Goal: Information Seeking & Learning: Learn about a topic

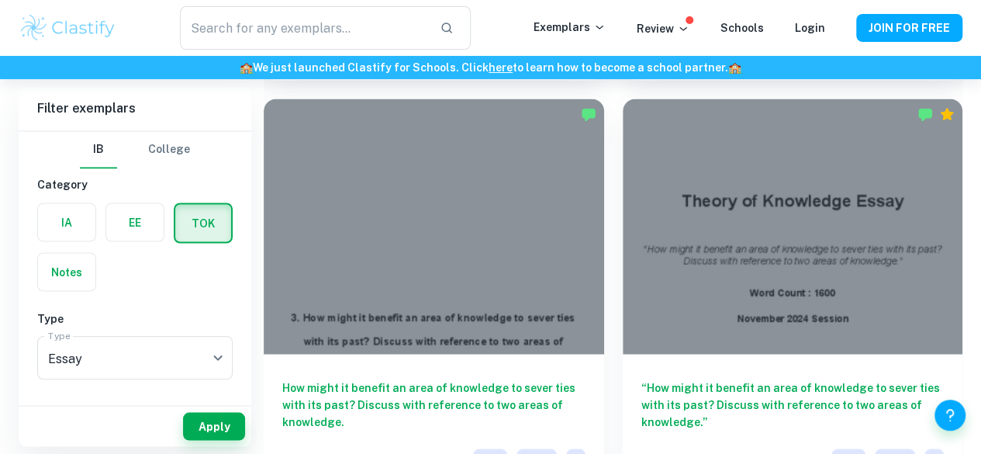
scroll to position [1376, 0]
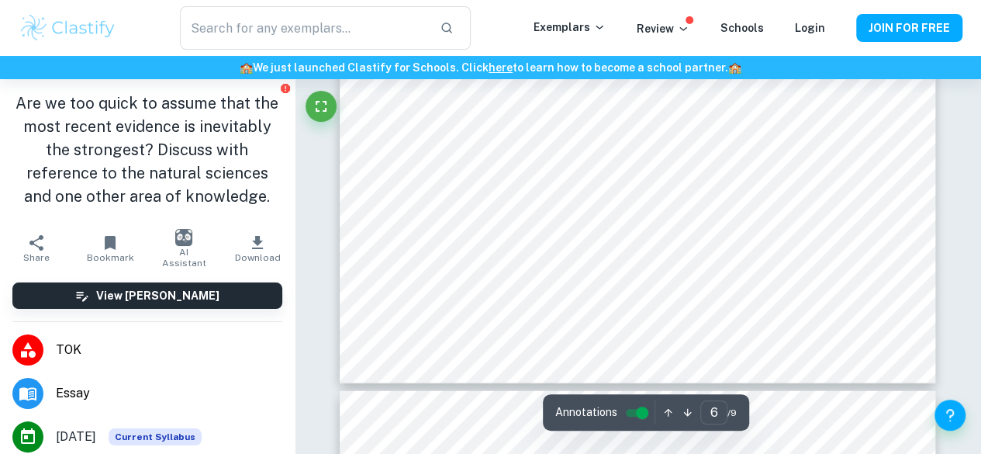
type input "7"
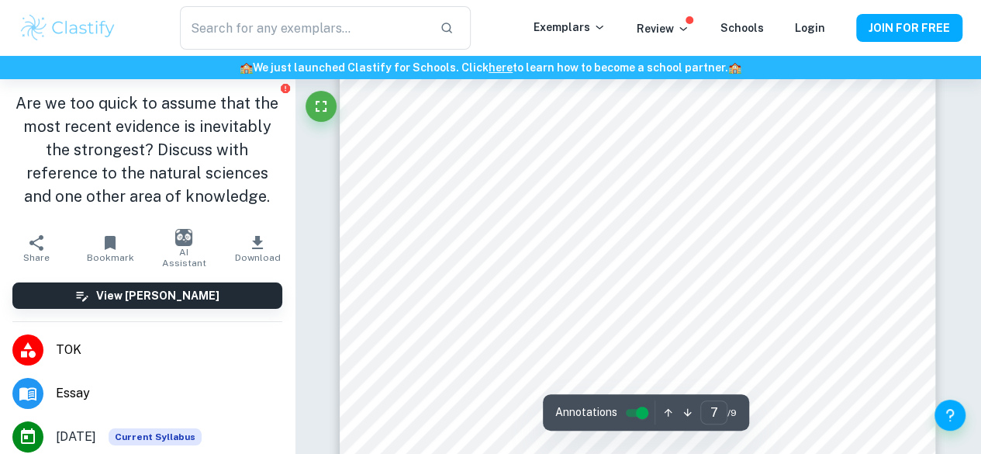
scroll to position [5130, 0]
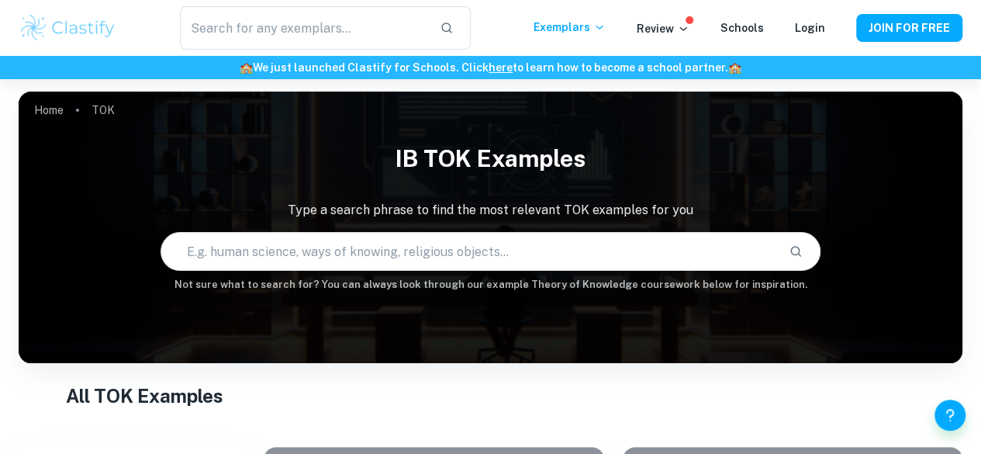
drag, startPoint x: 979, startPoint y: 21, endPoint x: 980, endPoint y: 44, distance: 23.3
click at [980, 44] on div "​ Exemplars Review Schools Login JOIN FOR FREE" at bounding box center [490, 27] width 981 height 43
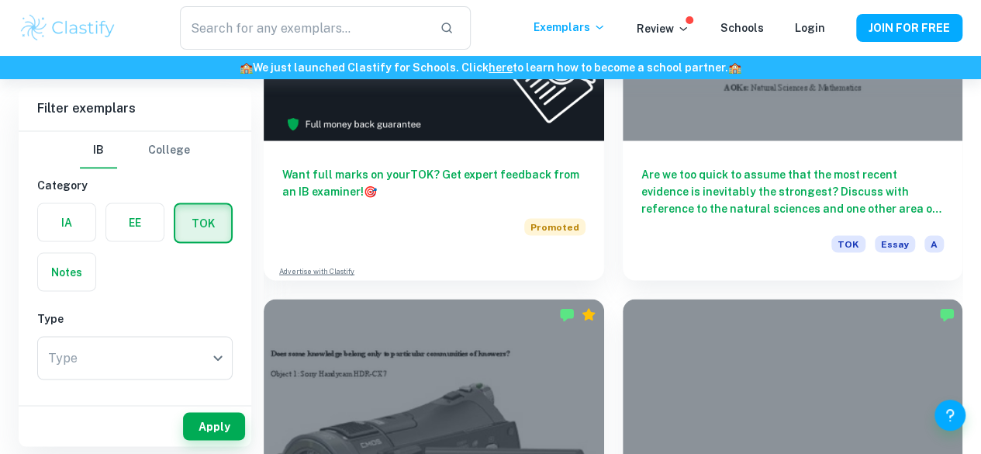
scroll to position [4293, 0]
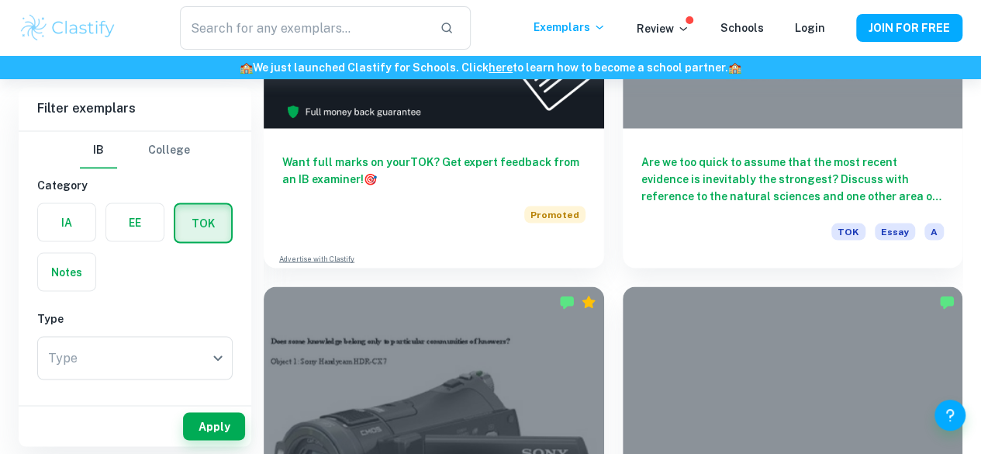
drag, startPoint x: 605, startPoint y: 151, endPoint x: 577, endPoint y: 151, distance: 27.9
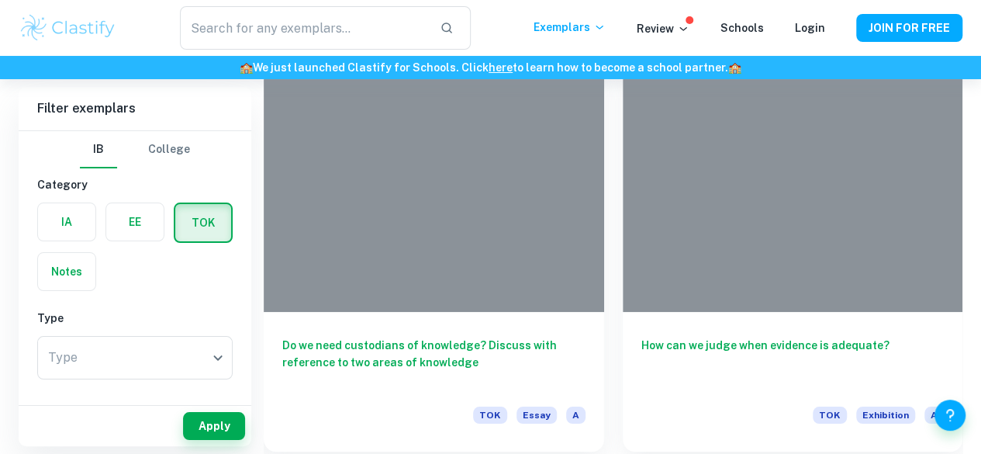
scroll to position [2856, 0]
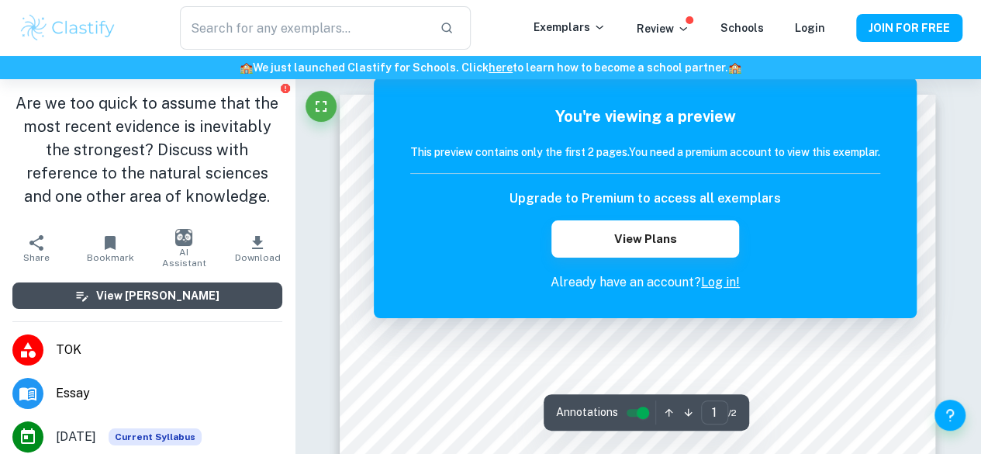
click at [220, 309] on button "View [PERSON_NAME]" at bounding box center [147, 295] width 270 height 26
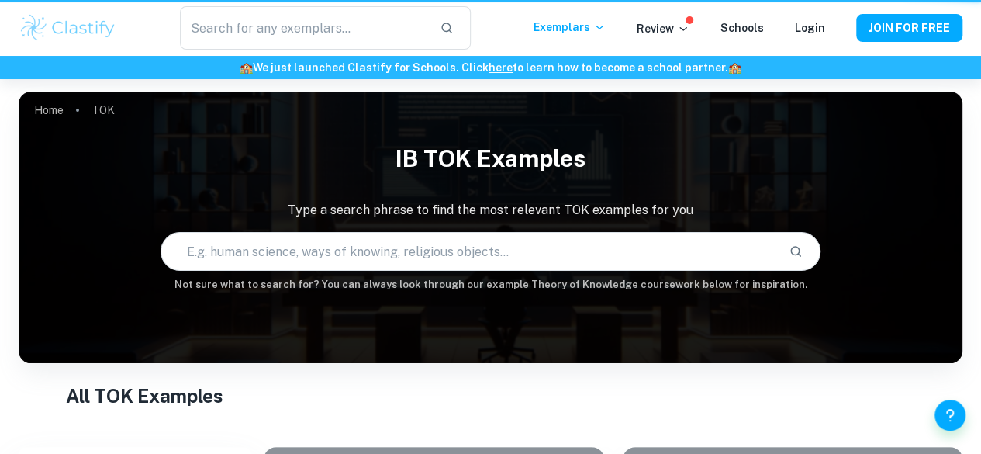
scroll to position [2856, 0]
